Goal: Communication & Community: Ask a question

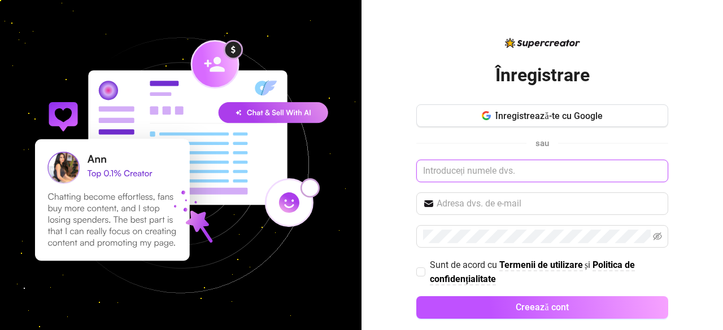
click at [505, 167] on input "text" at bounding box center [542, 171] width 252 height 23
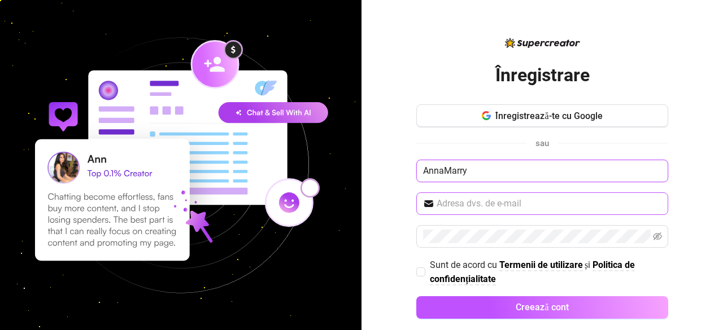
type input "AnnaMarry"
click at [489, 204] on input "text" at bounding box center [548, 204] width 225 height 14
type input "[EMAIL_ADDRESS][DOMAIN_NAME]"
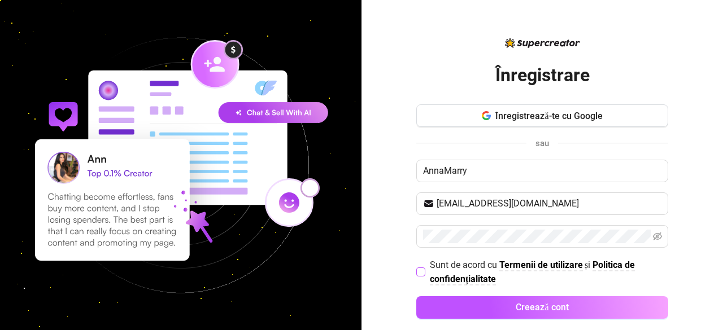
click at [416, 269] on input "Sunt de acord cu Termenii de utilizare și Politica de confidențialitate" at bounding box center [420, 272] width 8 height 8
checkbox input "true"
click at [482, 292] on div "Înregistrează-te cu Google sau AnnaMarry [EMAIL_ADDRESS][DOMAIN_NAME] Sunt de a…" at bounding box center [542, 216] width 252 height 225
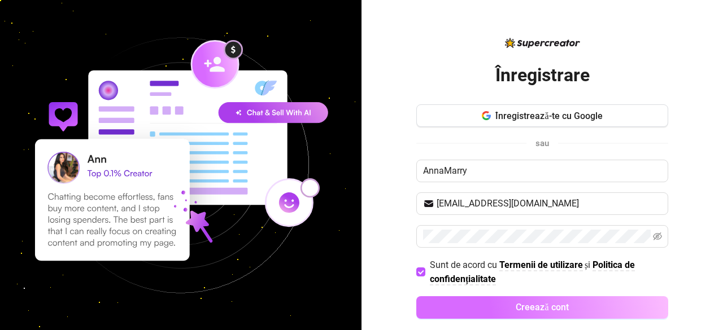
click at [484, 303] on button "Creează cont" at bounding box center [542, 307] width 252 height 23
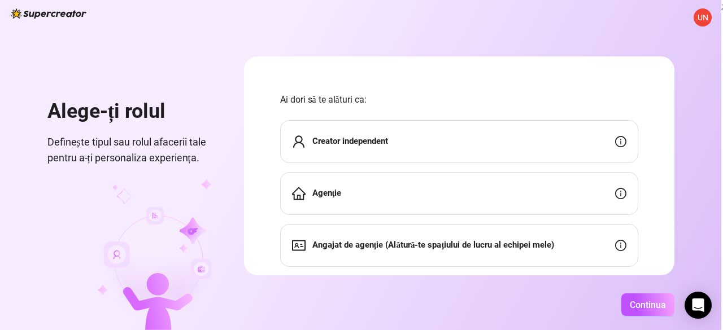
click at [407, 100] on span "Ai dori să te alături ca:" at bounding box center [459, 100] width 358 height 14
click at [583, 146] on div "Creator independent" at bounding box center [459, 141] width 358 height 43
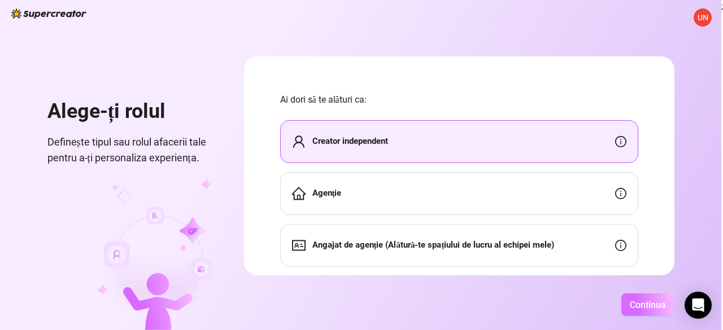
click at [639, 308] on font "Continua" at bounding box center [648, 305] width 36 height 11
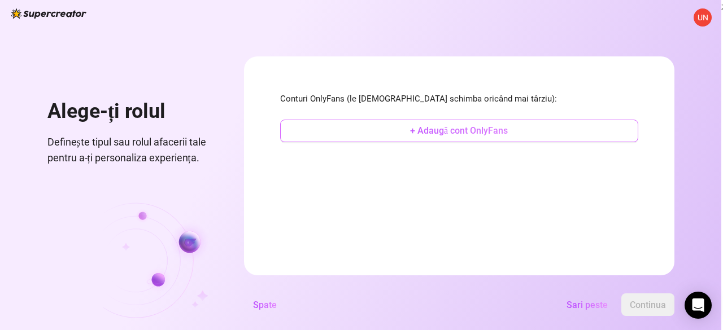
click at [535, 129] on button "+ Adaugă cont OnlyFans" at bounding box center [459, 131] width 358 height 23
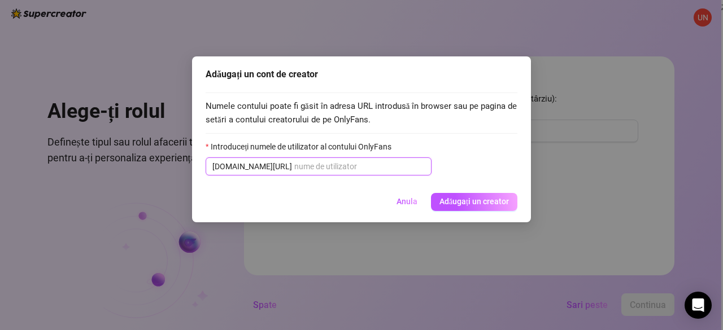
click at [294, 167] on input "Introduceți numele de utilizator al contului OnlyFans" at bounding box center [359, 166] width 130 height 12
paste input "sophiearchie"
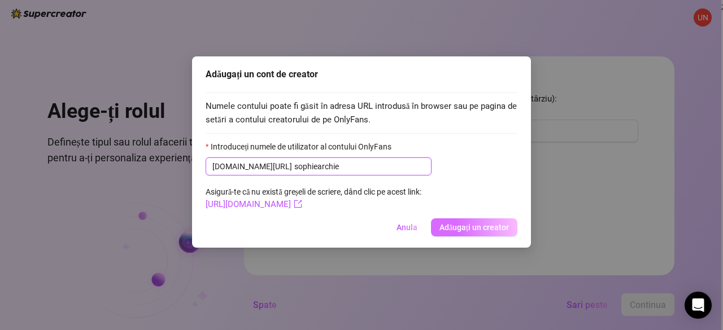
type input "sophiearchie"
click at [469, 235] on button "Adăugați un creator" at bounding box center [474, 228] width 86 height 18
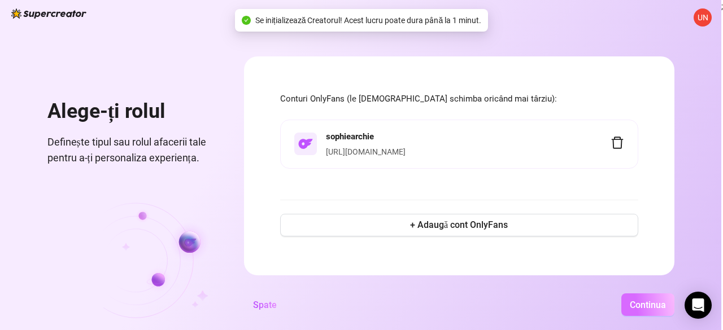
click at [638, 308] on font "Continua" at bounding box center [648, 305] width 36 height 11
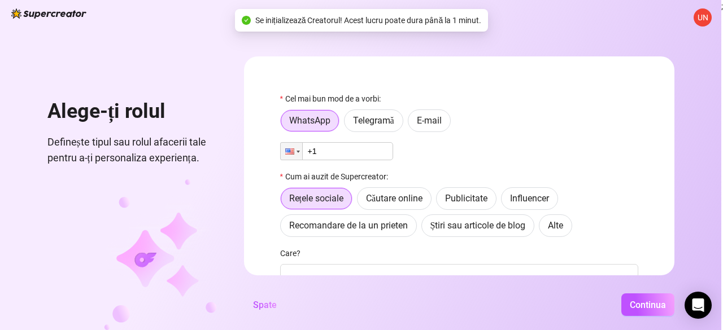
click at [383, 154] on input "+1" at bounding box center [336, 151] width 113 height 18
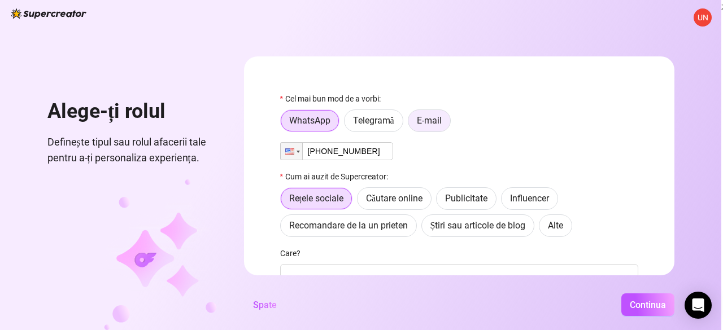
type input "[PHONE_NUMBER]"
click at [427, 129] on label "E-mail" at bounding box center [429, 121] width 43 height 23
click at [411, 124] on input "E-mail" at bounding box center [411, 124] width 0 height 0
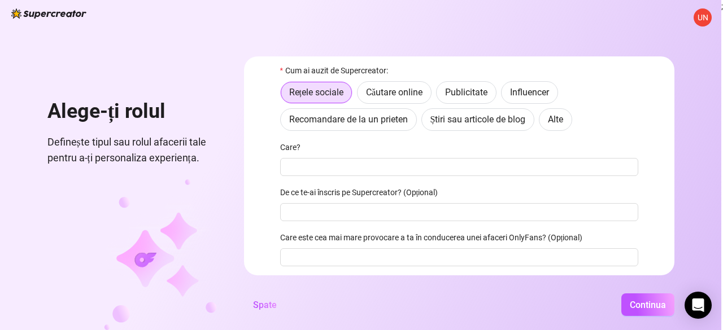
scroll to position [83, 0]
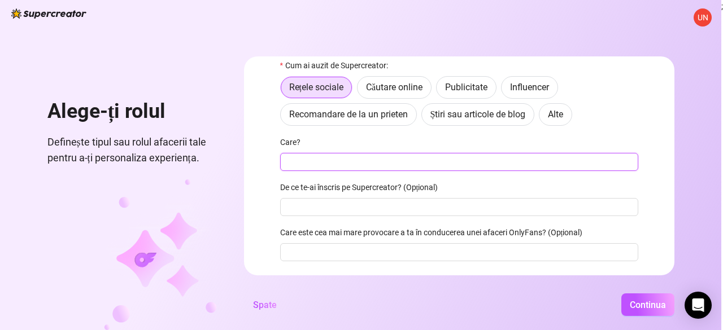
click at [382, 159] on input "Care?" at bounding box center [459, 162] width 358 height 18
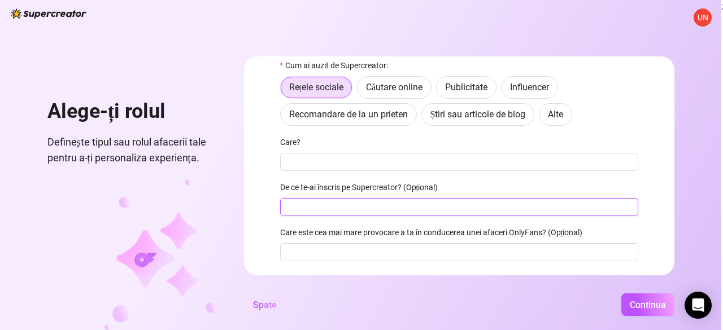
click at [346, 211] on input "De ce te-ai înscris pe Supercreator? (Opțional)" at bounding box center [459, 207] width 358 height 18
type input "[DATE]"
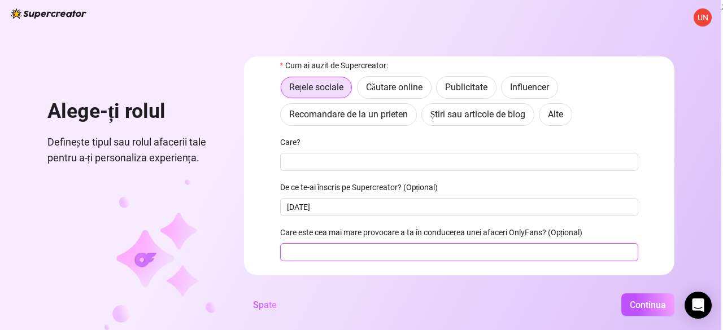
click at [384, 259] on input "Care este cea mai mare provocare a ta în conducerea unei afaceri OnlyFans? (Opț…" at bounding box center [459, 252] width 358 height 18
type input "Photos"
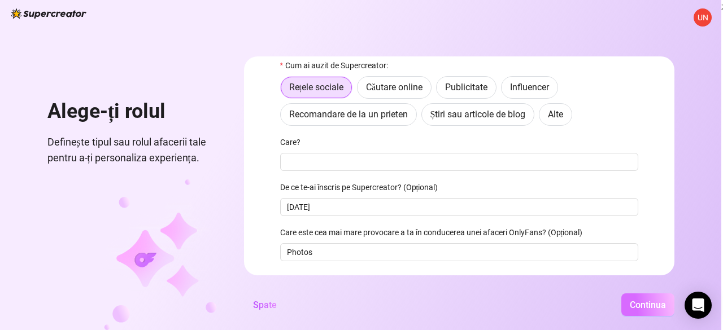
click at [646, 301] on font "Continua" at bounding box center [648, 305] width 36 height 11
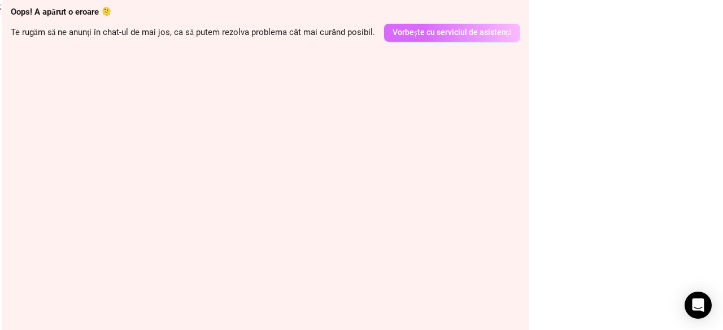
click at [414, 33] on font "Vorbește cu serviciul de asistență" at bounding box center [451, 32] width 119 height 9
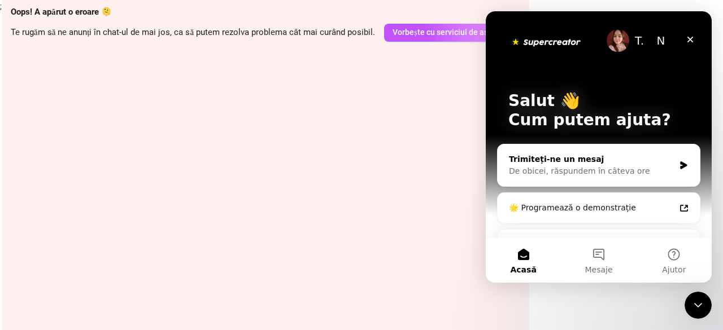
click at [580, 174] on font "De obicei, răspundem în câteva ore" at bounding box center [579, 171] width 141 height 9
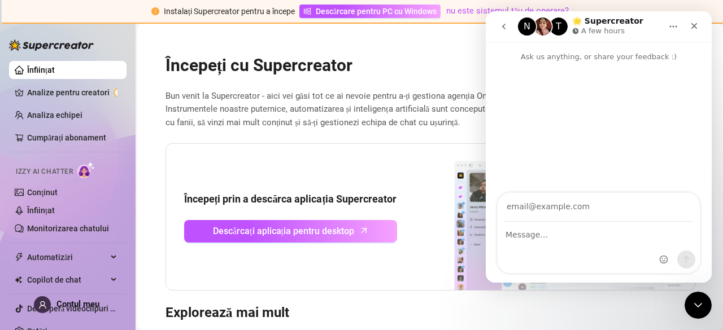
click at [373, 139] on div "Începeți cu Supercreator Bun venit la Supercreator - aici vei găsi tot ce ai ne…" at bounding box center [430, 254] width 548 height 426
click at [689, 30] on div "Close" at bounding box center [694, 26] width 20 height 20
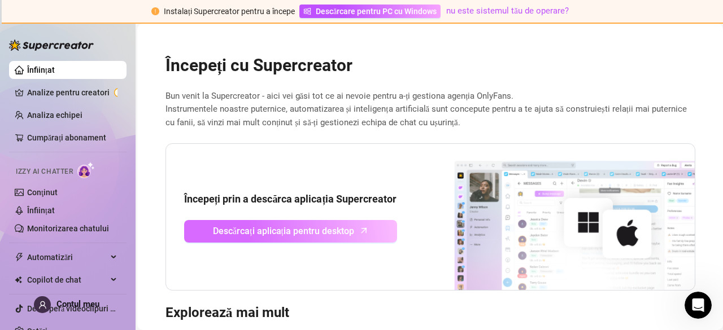
click at [361, 234] on link "Descărcați aplicația pentru desktop" at bounding box center [290, 231] width 213 height 23
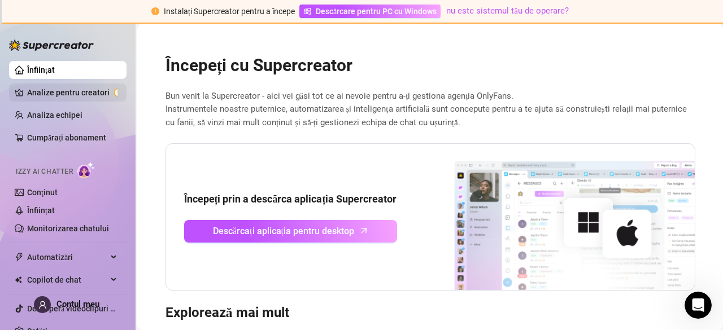
click at [80, 89] on link "Analize pentru creatori" at bounding box center [72, 93] width 90 height 18
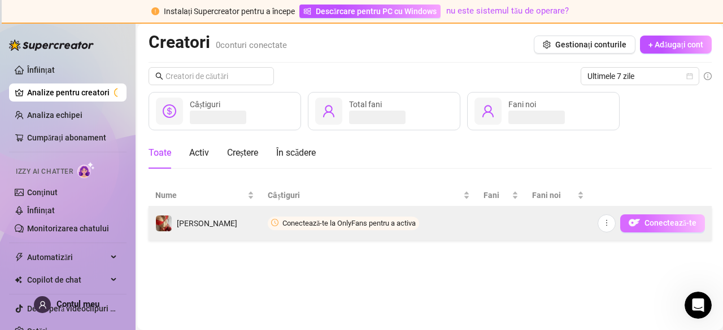
click at [657, 226] on font "Conectează-te" at bounding box center [670, 223] width 52 height 9
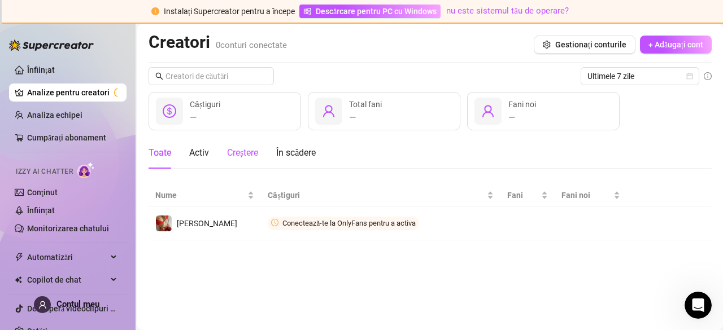
click at [248, 151] on font "Creștere" at bounding box center [242, 152] width 31 height 11
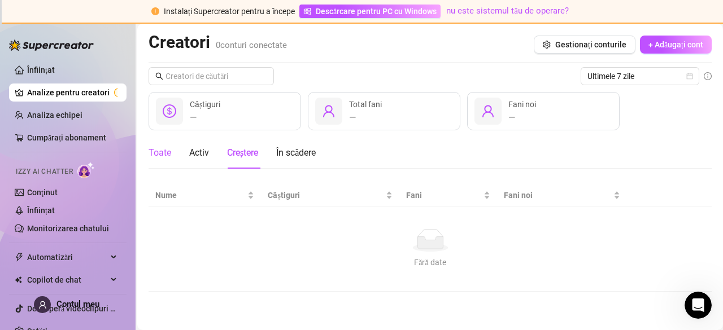
click at [165, 151] on font "Toate" at bounding box center [159, 152] width 23 height 11
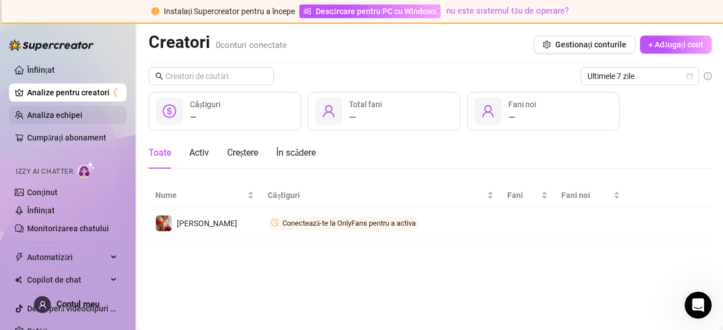
click at [67, 113] on link "Analiza echipei" at bounding box center [54, 115] width 55 height 9
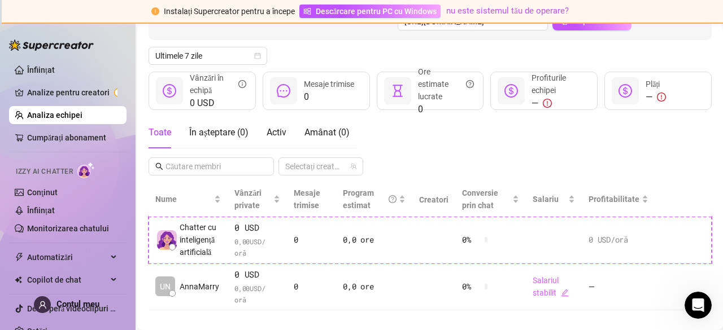
scroll to position [145, 0]
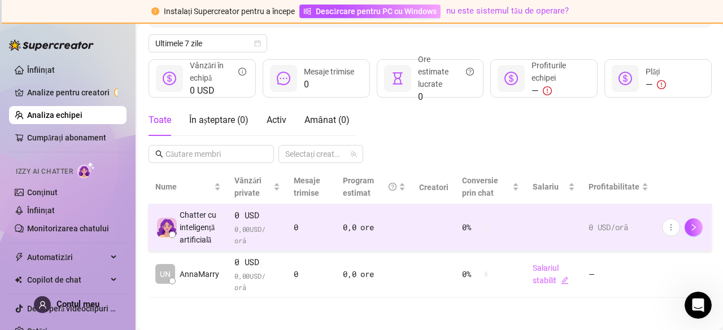
click at [404, 226] on td "0,0 ore" at bounding box center [374, 227] width 76 height 47
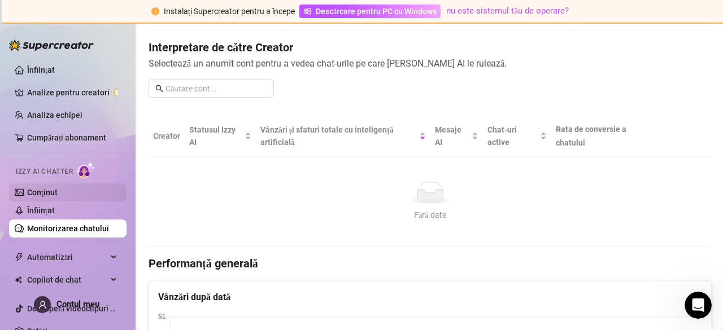
click at [41, 188] on link "Conţinut" at bounding box center [42, 192] width 30 height 9
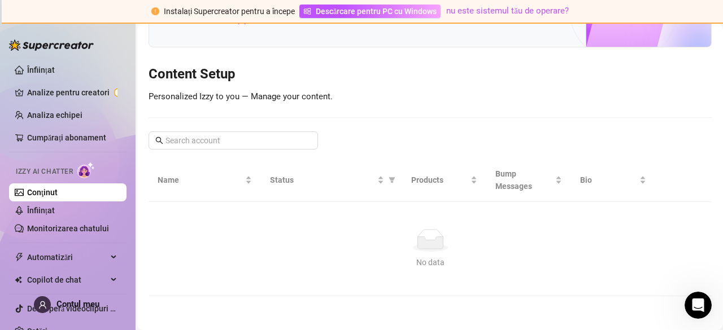
scroll to position [99, 0]
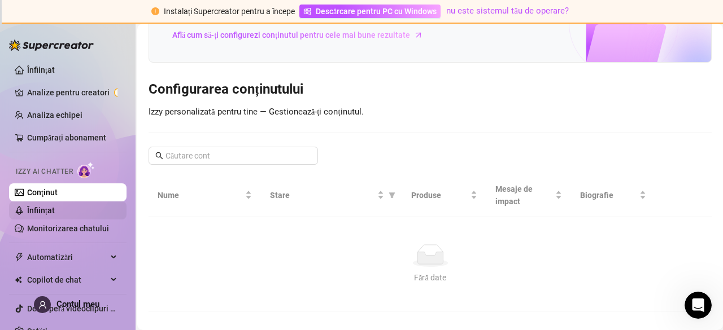
click at [48, 213] on link "Înființat" at bounding box center [41, 210] width 28 height 9
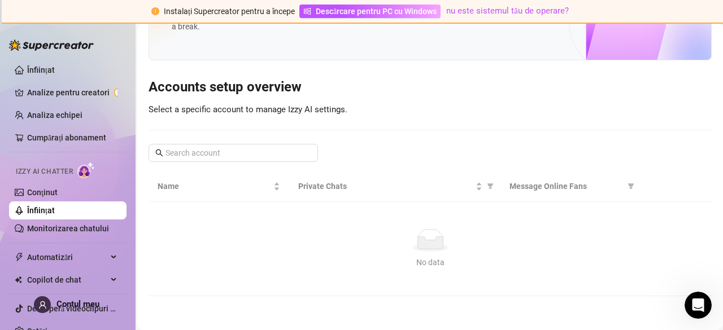
scroll to position [68, 0]
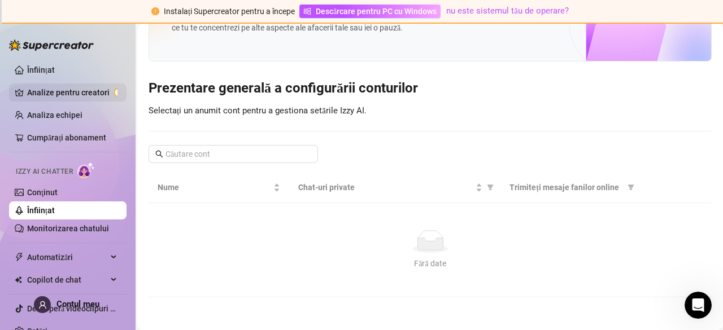
click at [71, 97] on link "Analize pentru creatori" at bounding box center [72, 93] width 90 height 18
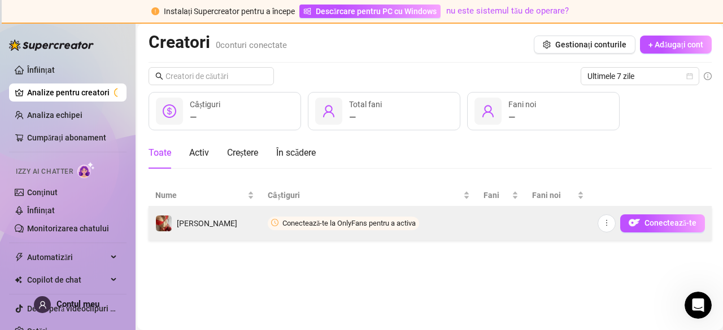
click at [231, 224] on td "[PERSON_NAME]" at bounding box center [204, 224] width 112 height 34
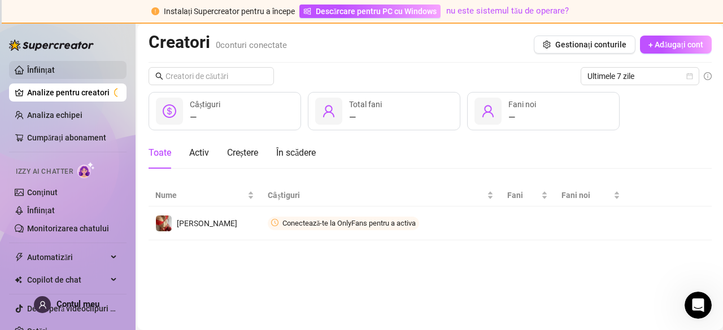
click at [55, 69] on link "Înființat" at bounding box center [41, 69] width 28 height 9
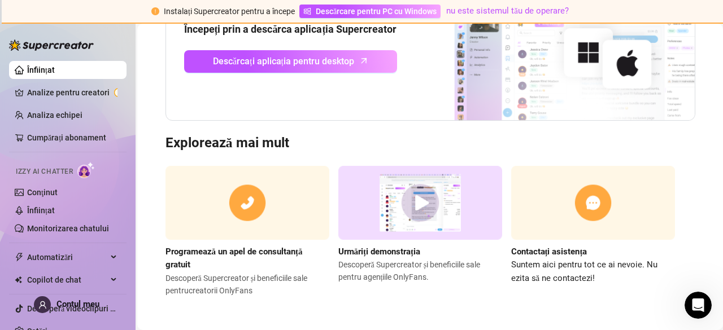
scroll to position [14, 0]
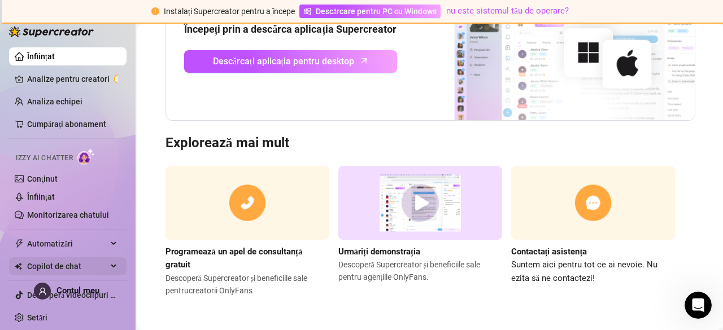
click at [93, 266] on span "Copilot de chat" at bounding box center [67, 266] width 80 height 18
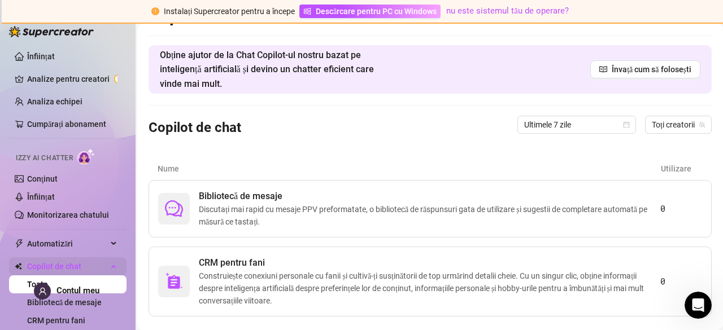
scroll to position [45, 0]
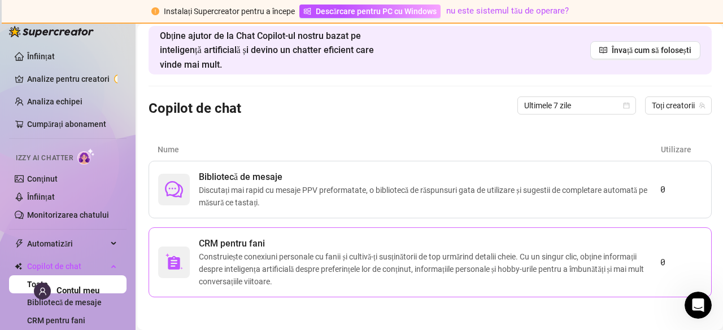
click at [229, 260] on font "Construiește conexiuni personale cu fanii și cultivă-ți susținătorii de top urm…" at bounding box center [421, 269] width 445 height 34
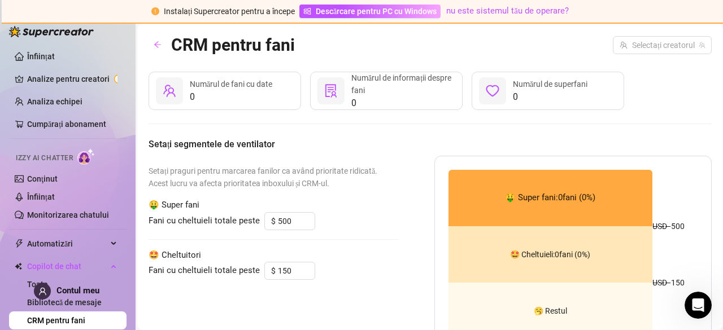
scroll to position [68, 0]
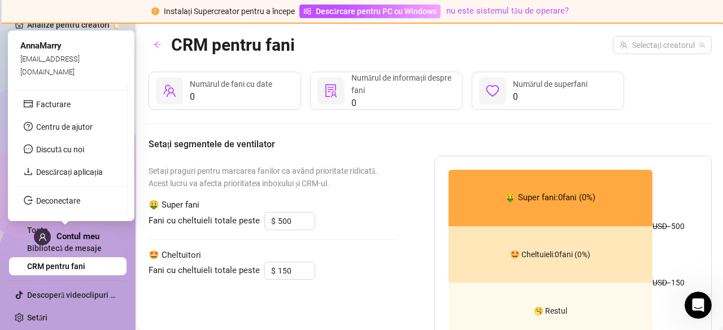
click at [76, 233] on font "Contul meu" at bounding box center [77, 236] width 43 height 10
click at [65, 151] on font "Discută cu noi" at bounding box center [60, 149] width 48 height 9
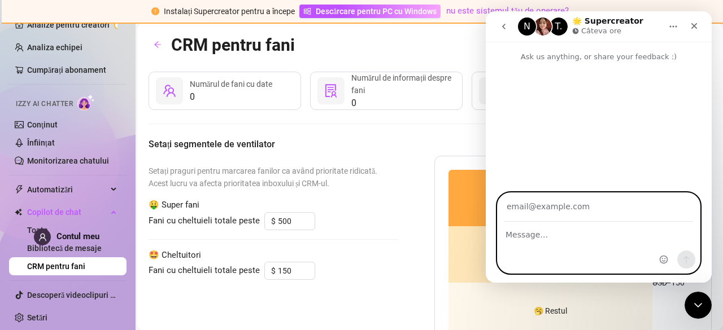
click at [544, 223] on textarea "Message…" at bounding box center [598, 231] width 202 height 19
paste textarea "sophiearchie"
drag, startPoint x: 544, startPoint y: 223, endPoint x: 505, endPoint y: 229, distance: 38.9
click at [505, 229] on textarea "sophiearchie" at bounding box center [598, 231] width 202 height 19
type textarea "sophiearchie"
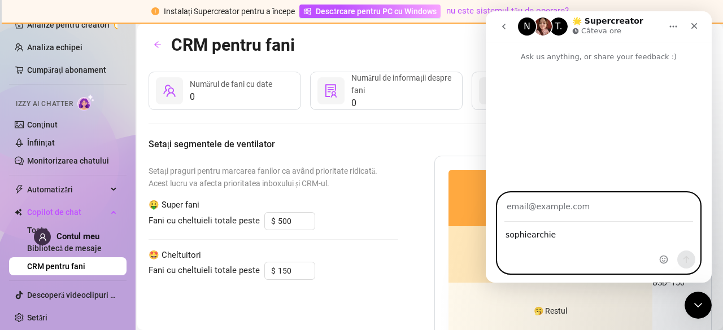
drag, startPoint x: 573, startPoint y: 237, endPoint x: 479, endPoint y: 234, distance: 93.8
click html "N T. 🌟 Supercreator Câteva ore Ask us anything, or share your feedback :) [PERS…"
paste textarea "I post exclusive content every day! 🔞 Link in bio or: [URL][DOMAIN_NAME]"
type textarea "I post exclusive content every day! 🔞 Link in bio or: [URL][DOMAIN_NAME]"
click at [590, 213] on input "Your email" at bounding box center [598, 207] width 189 height 29
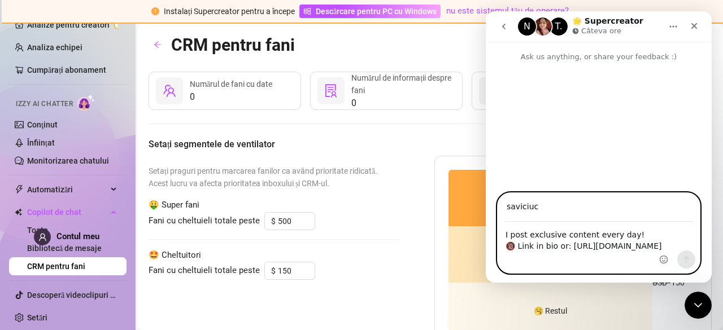
type input "[EMAIL_ADDRESS][DOMAIN_NAME]"
click at [688, 263] on icon "Send a message…" at bounding box center [685, 259] width 9 height 9
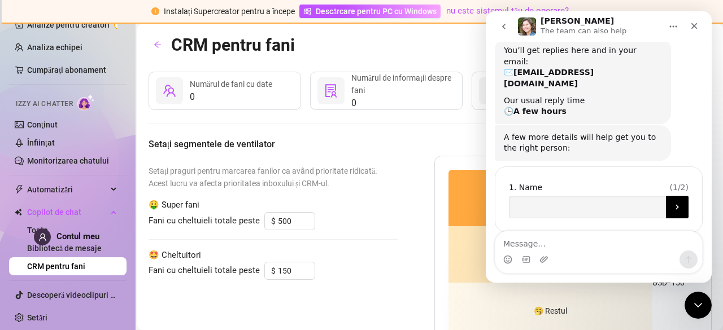
scroll to position [90, 0]
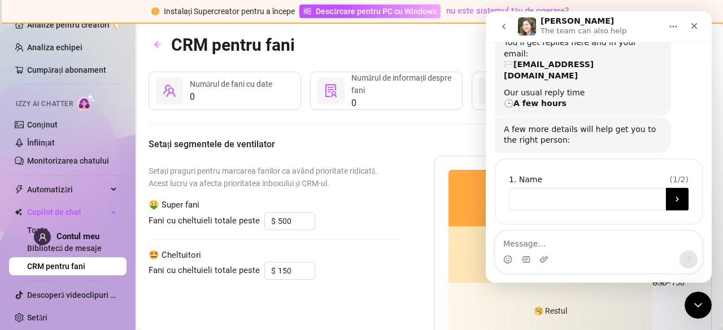
click at [538, 188] on input "Name" at bounding box center [587, 199] width 157 height 23
type input "A"
type input "[PERSON_NAME]"
click at [666, 191] on button "Submit" at bounding box center [677, 199] width 23 height 23
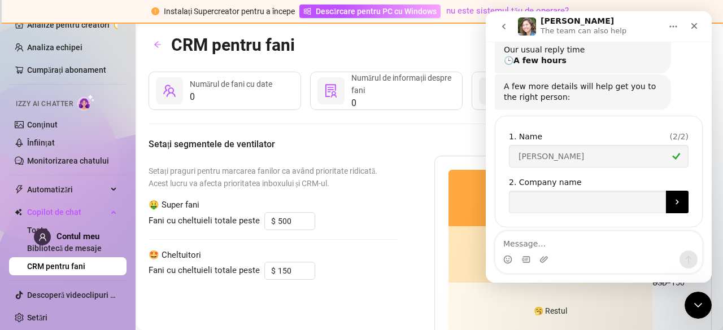
scroll to position [137, 0]
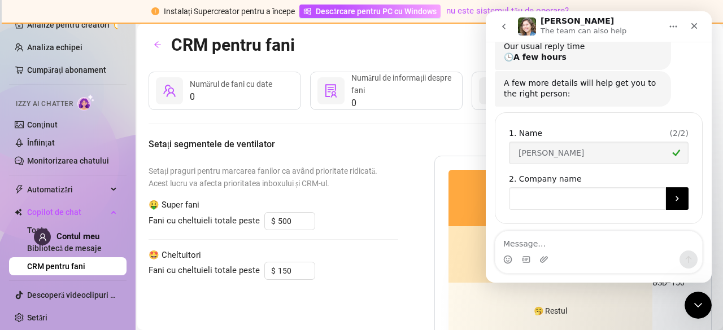
click at [587, 188] on input "Company name" at bounding box center [587, 198] width 157 height 23
type input "Co"
click at [672, 192] on button "Submit" at bounding box center [677, 198] width 23 height 23
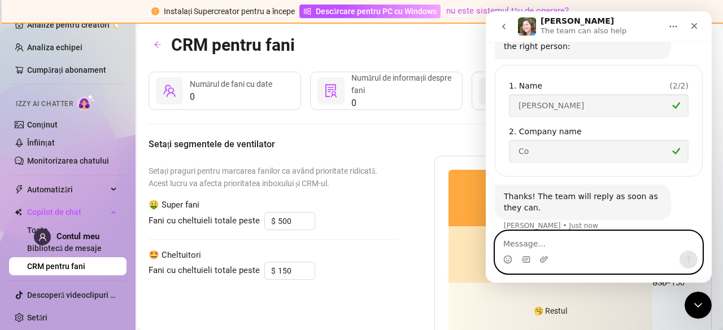
click at [545, 241] on textarea "Message…" at bounding box center [598, 240] width 207 height 19
type textarea "ok"
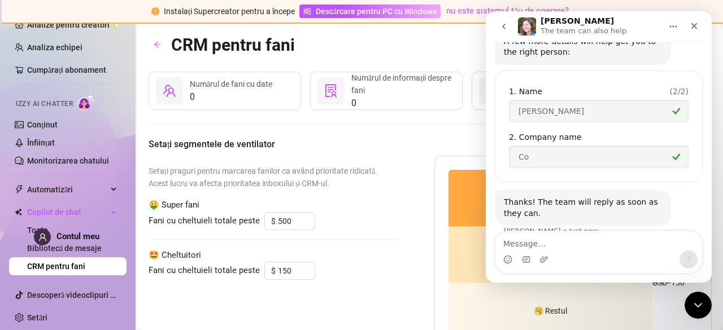
scroll to position [218, 0]
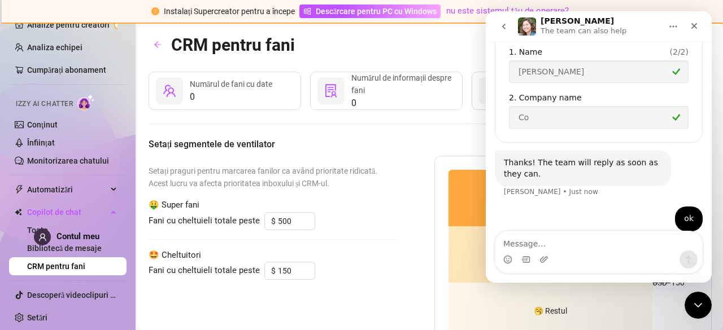
drag, startPoint x: 708, startPoint y: 195, endPoint x: 1198, endPoint y: 233, distance: 491.6
click at [694, 24] on icon "Close" at bounding box center [693, 25] width 9 height 9
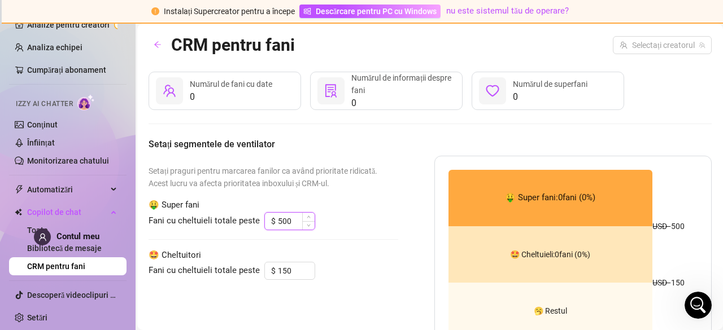
click at [298, 219] on input "500" at bounding box center [296, 221] width 37 height 17
click at [88, 156] on link "Monitorizarea chatului" at bounding box center [68, 160] width 82 height 9
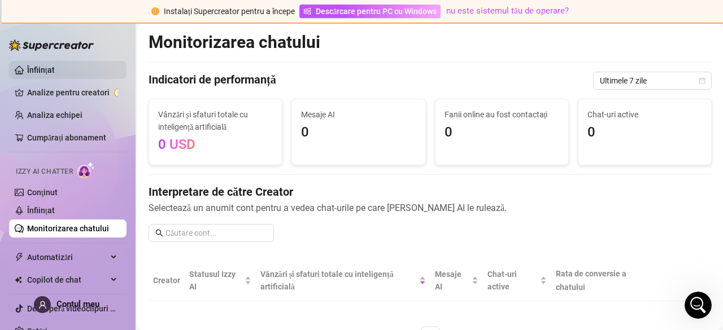
click at [46, 65] on link "Înființat" at bounding box center [41, 69] width 28 height 9
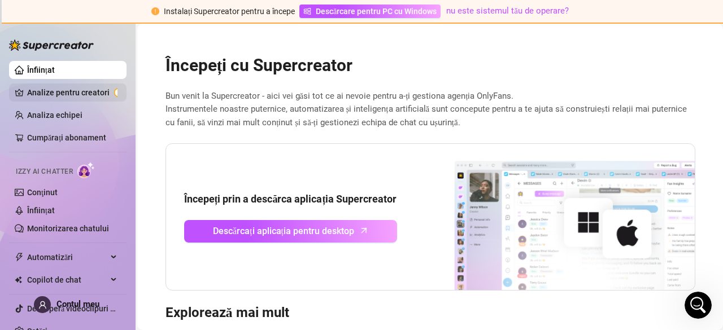
click at [50, 97] on link "Analize pentru creatori" at bounding box center [72, 93] width 90 height 18
